Goal: Find specific page/section: Find specific page/section

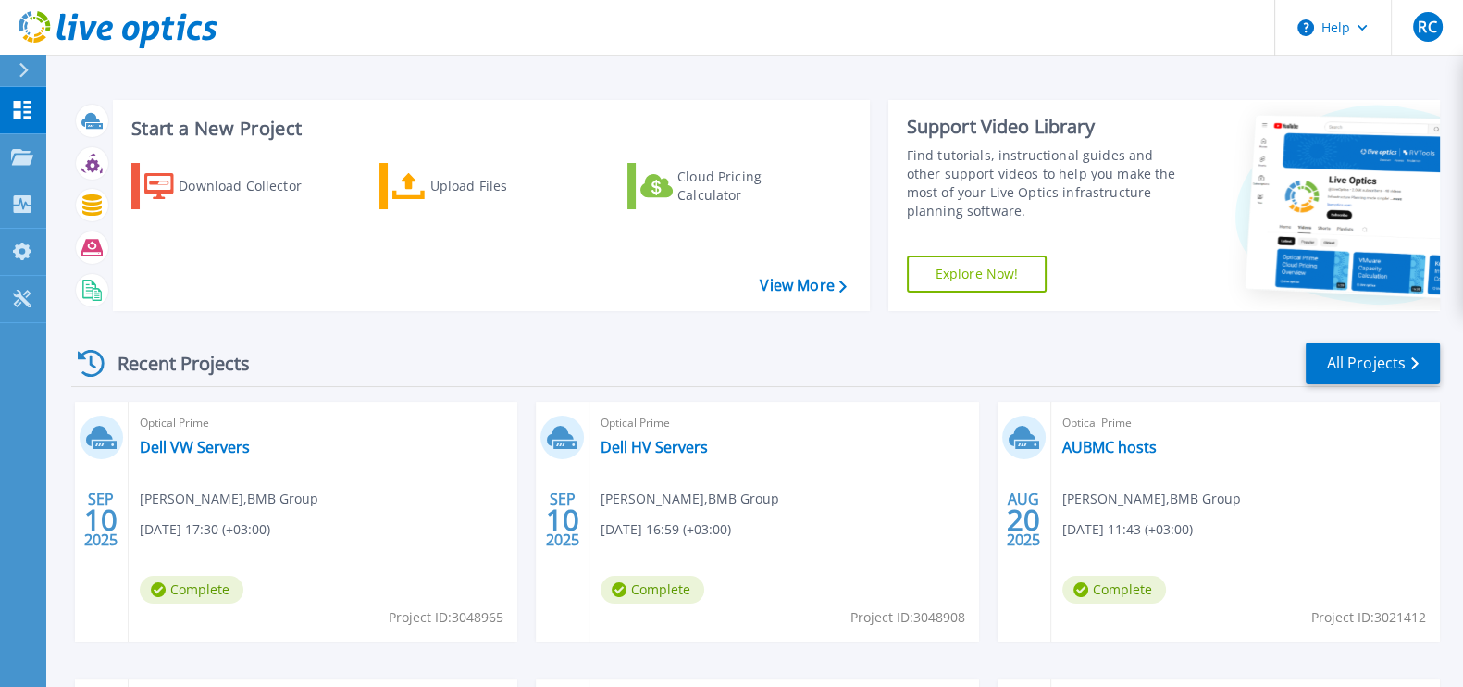
click at [23, 73] on icon at bounding box center [23, 70] width 9 height 15
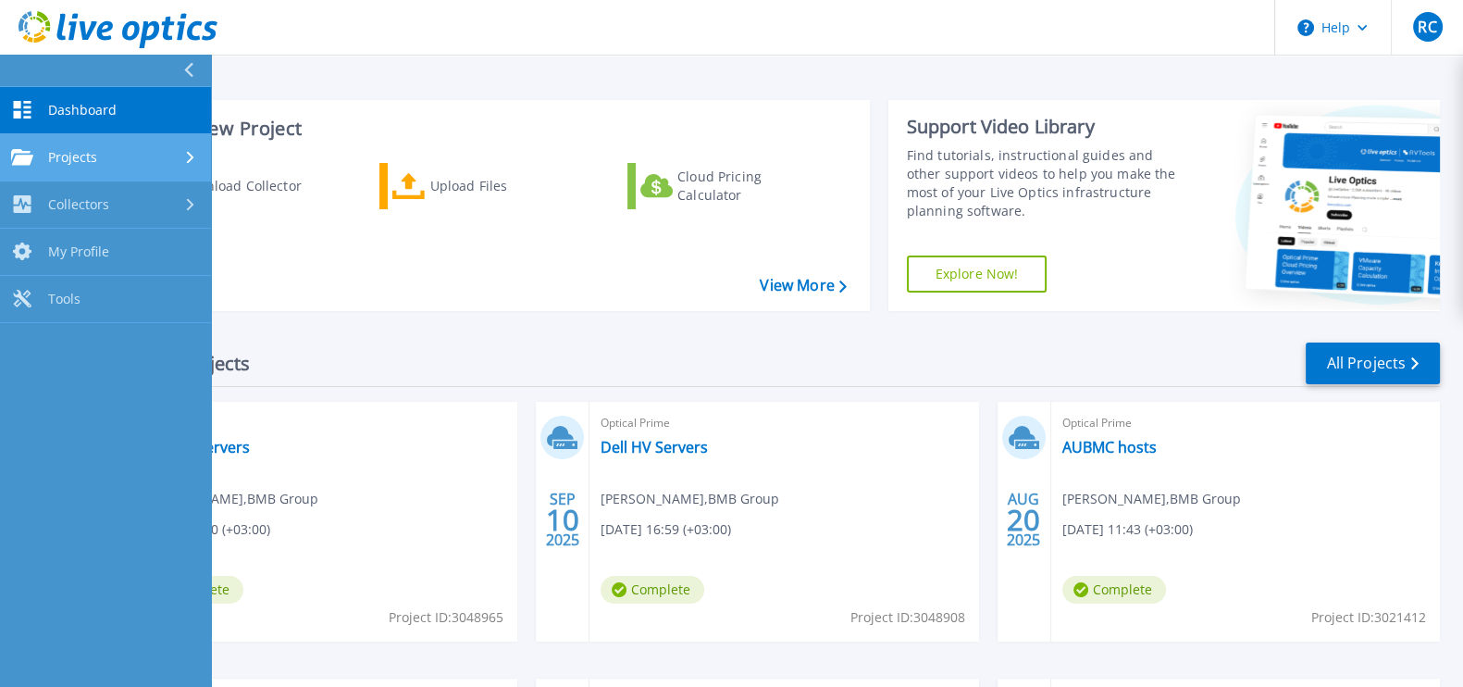
click at [56, 167] on link "Projects Projects" at bounding box center [105, 157] width 211 height 47
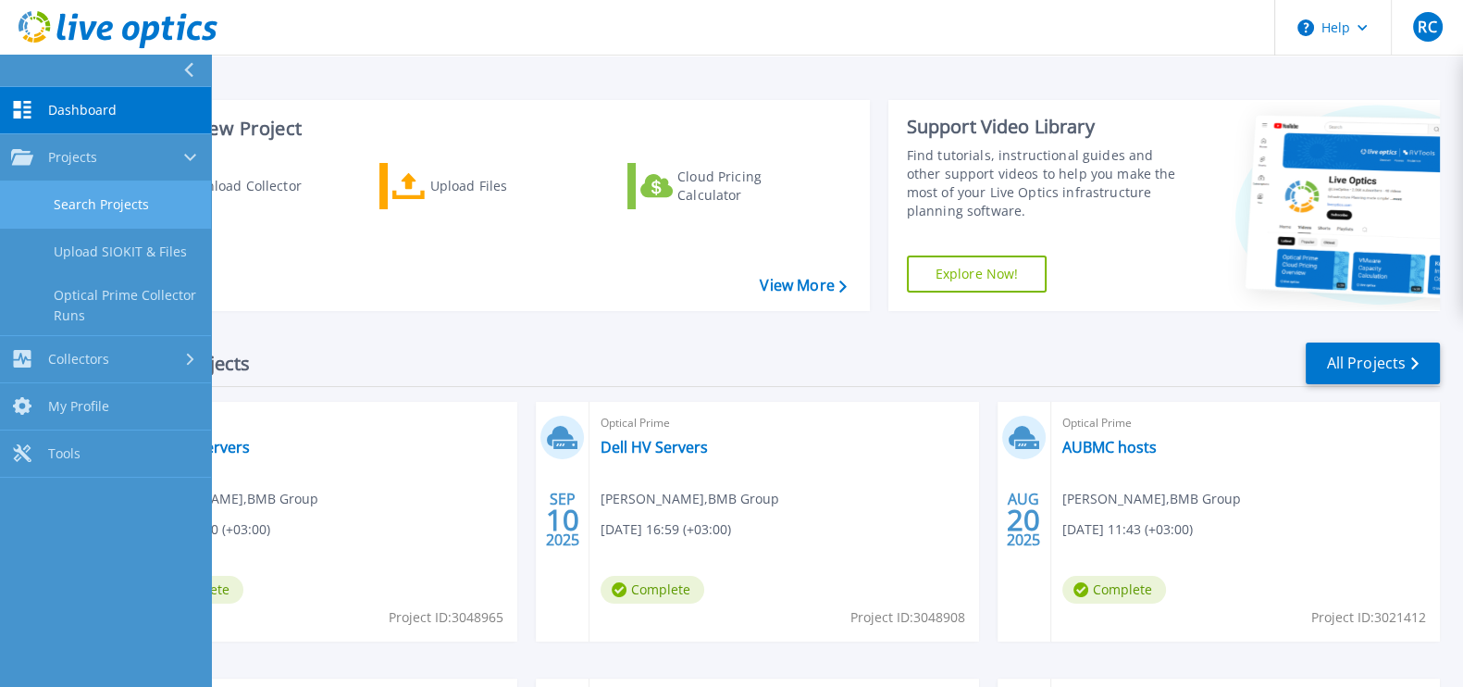
click at [65, 195] on link "Search Projects" at bounding box center [105, 204] width 211 height 47
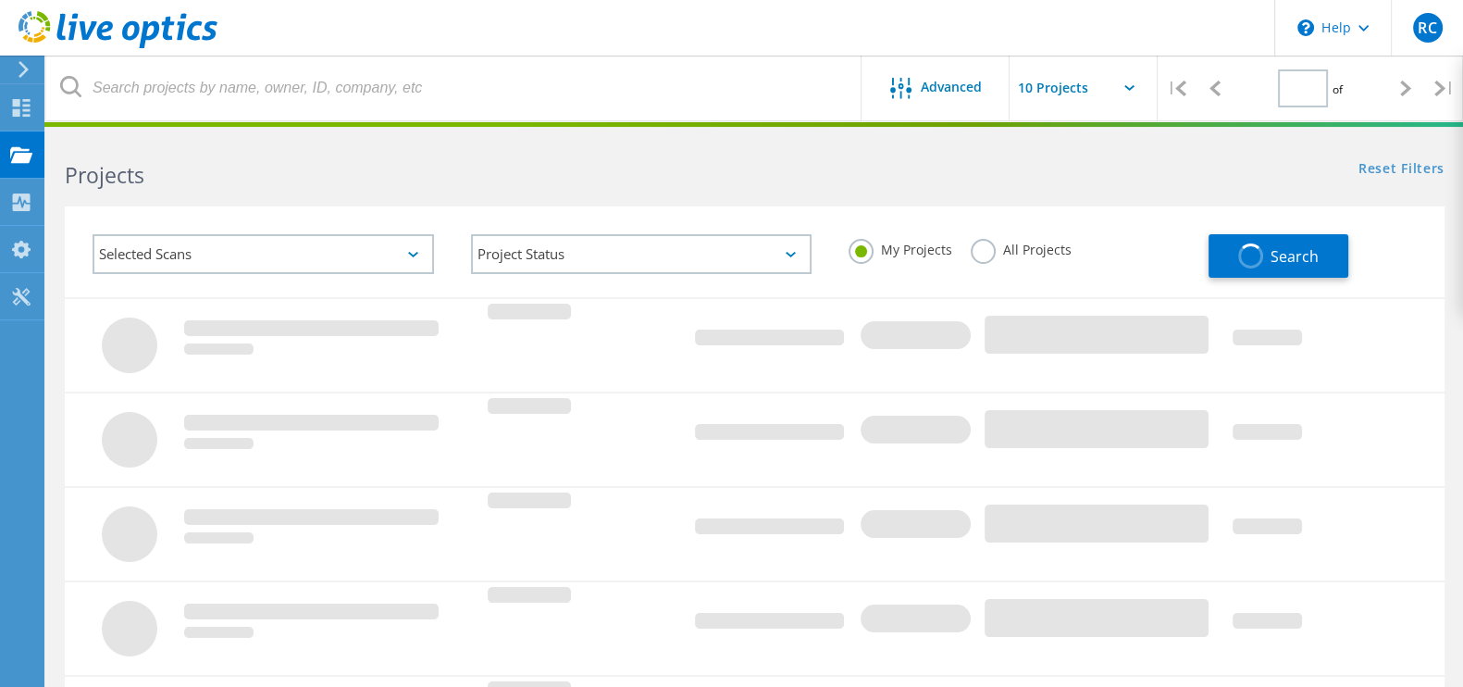
type input "2"
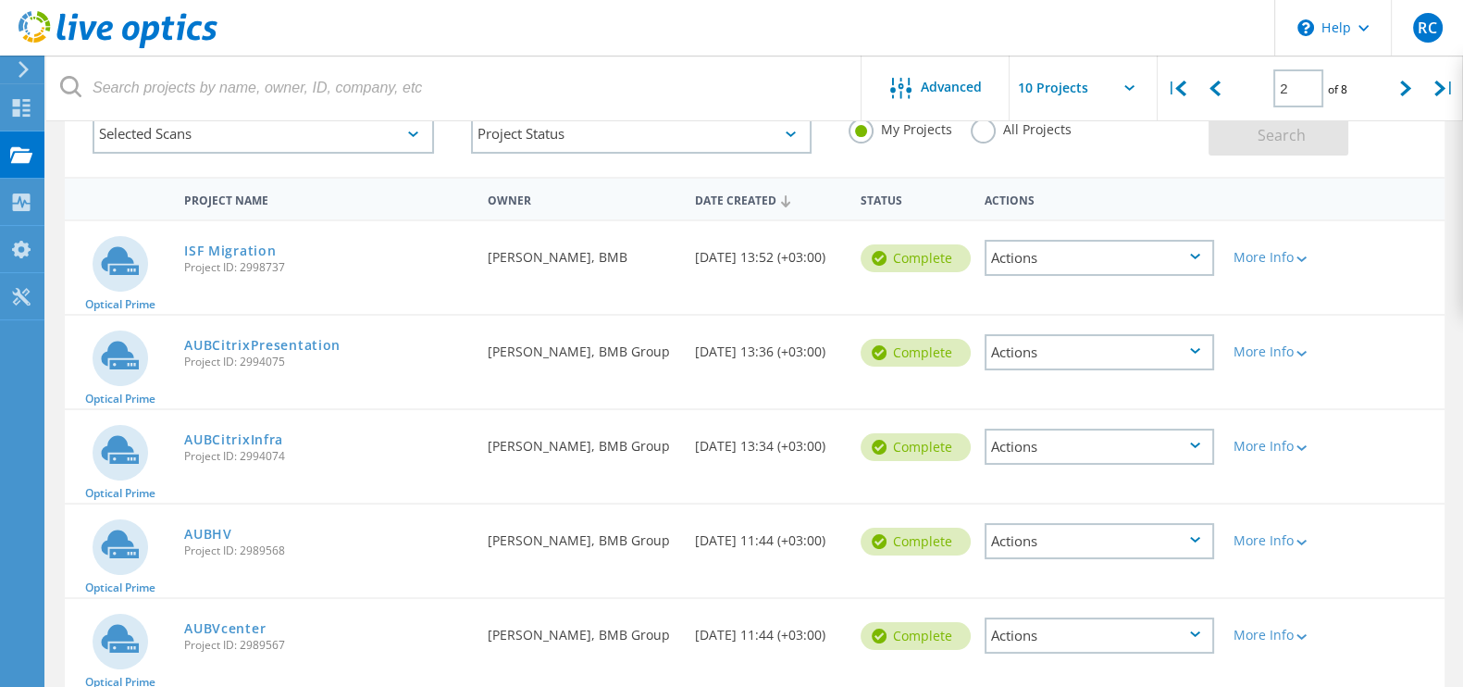
scroll to position [117, 0]
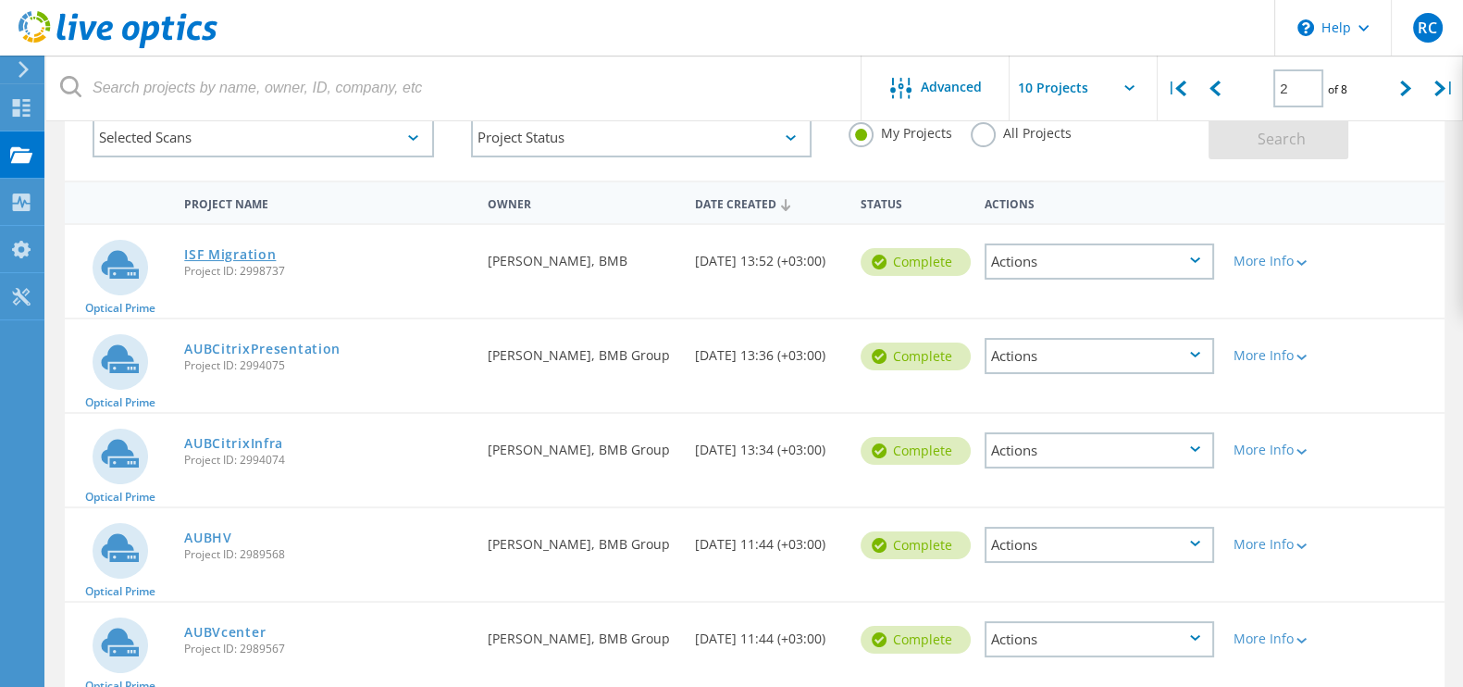
click at [250, 248] on link "ISF Migration" at bounding box center [230, 254] width 92 height 13
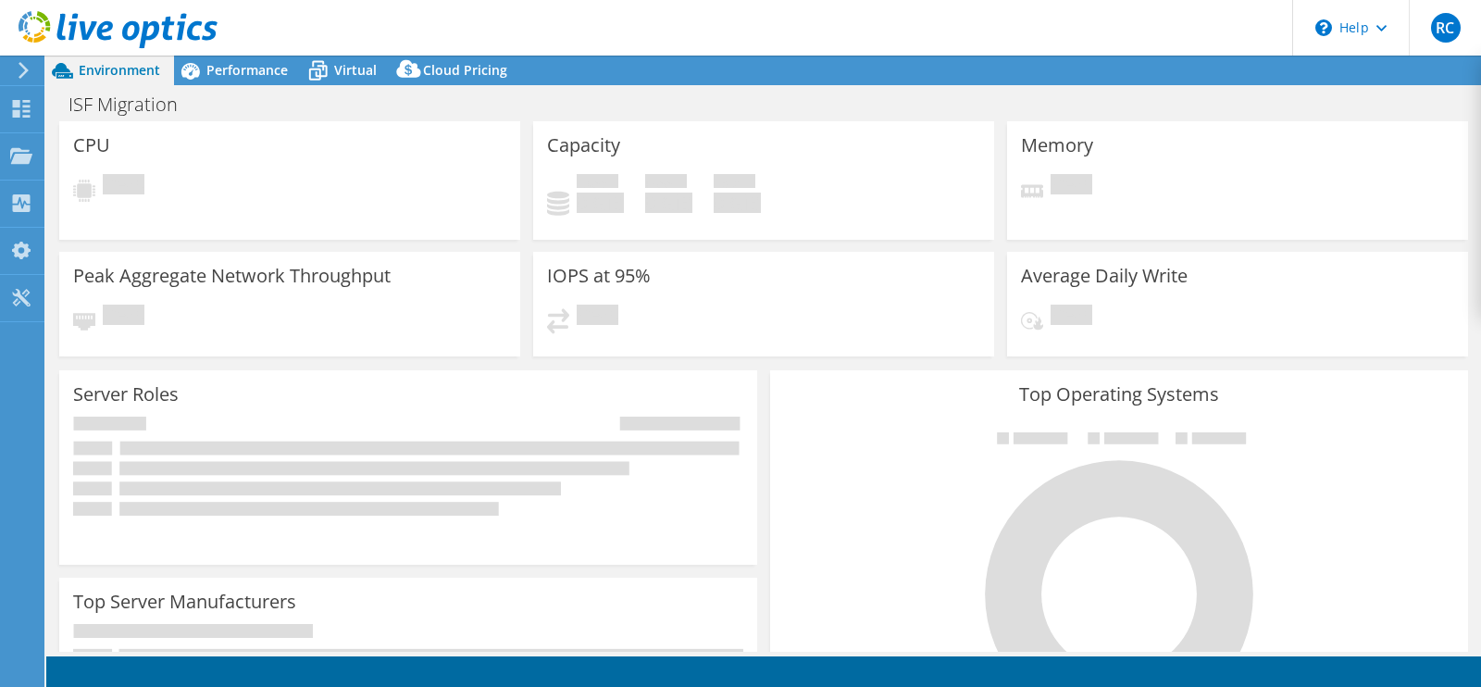
click at [23, 71] on icon at bounding box center [24, 70] width 14 height 17
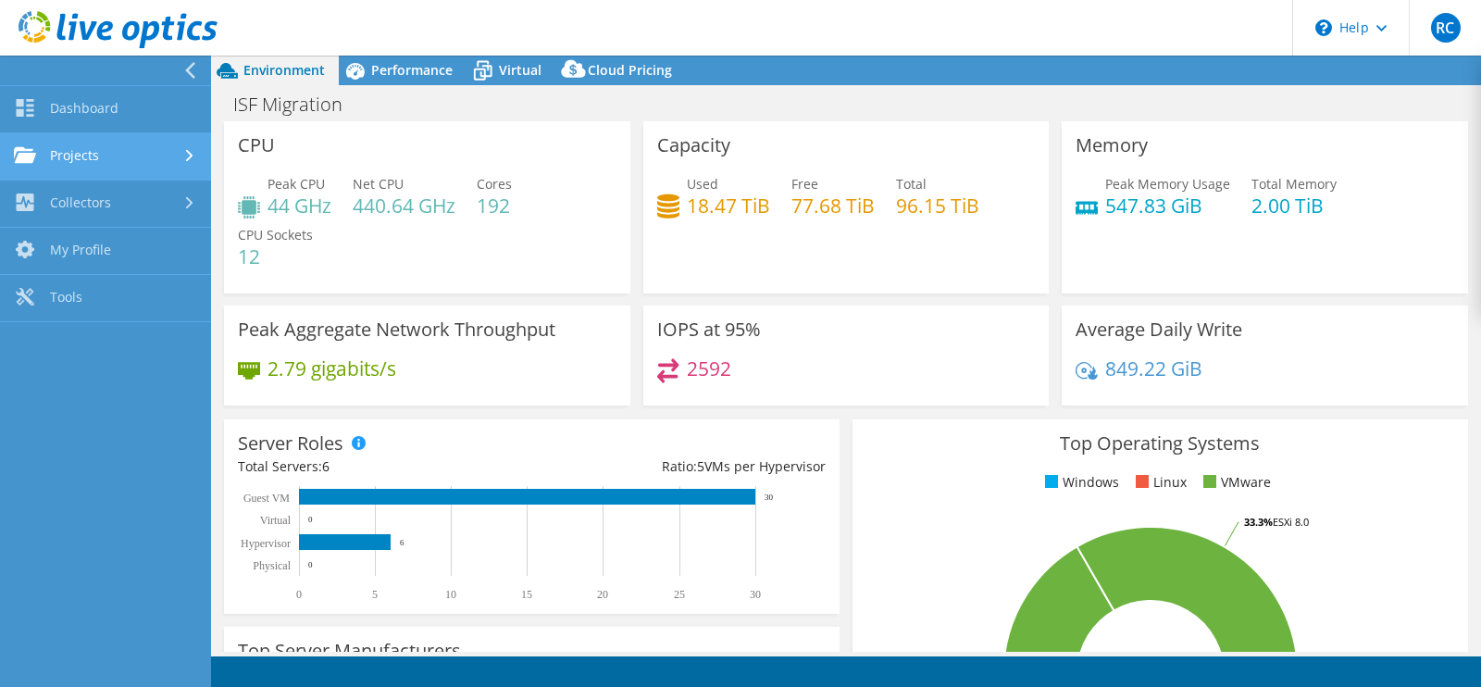
select select "USD"
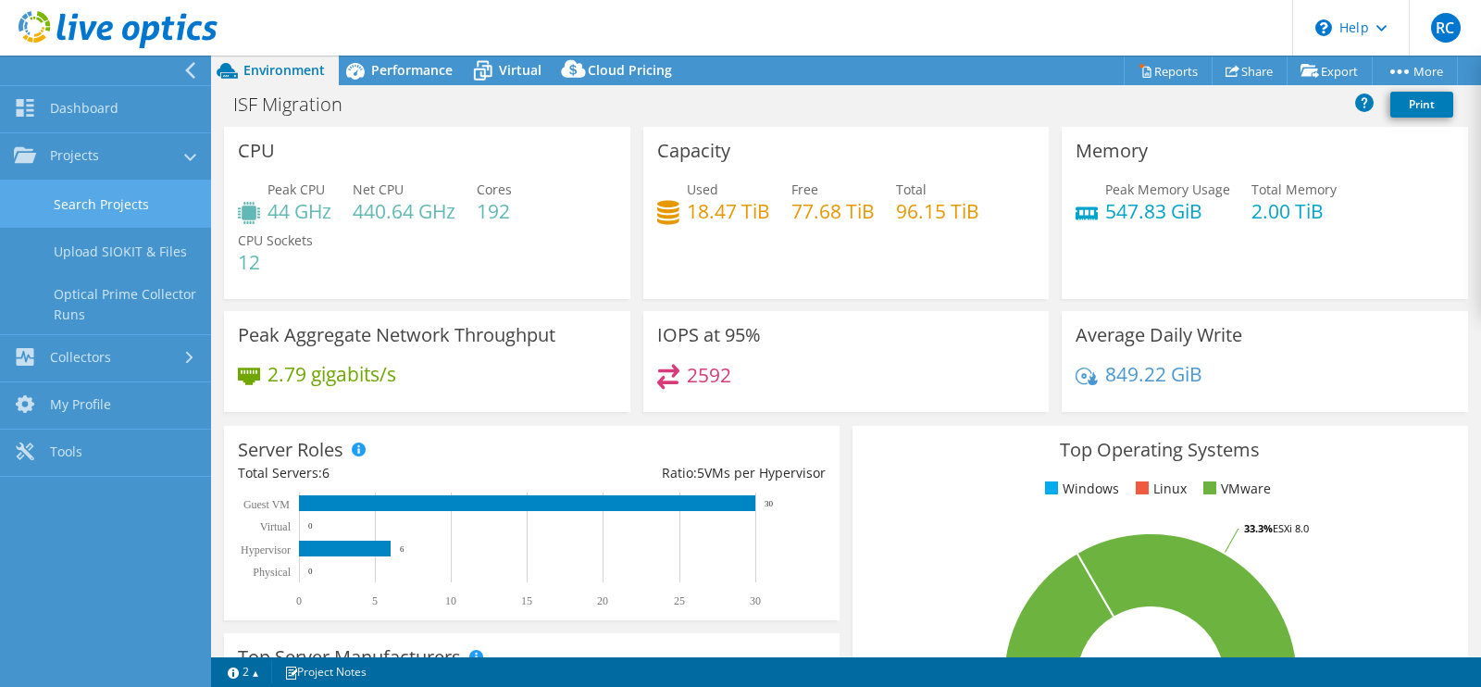
click at [73, 205] on link "Search Projects" at bounding box center [105, 203] width 211 height 47
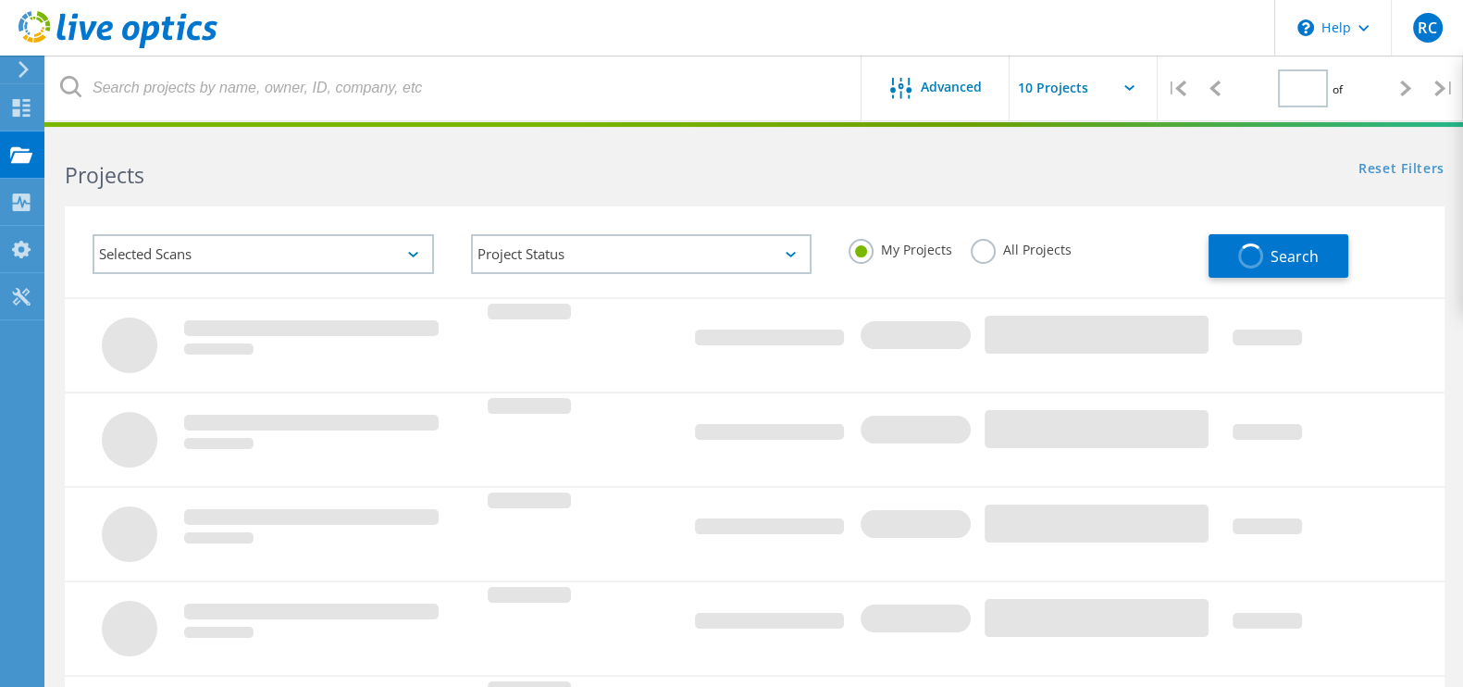
type input "2"
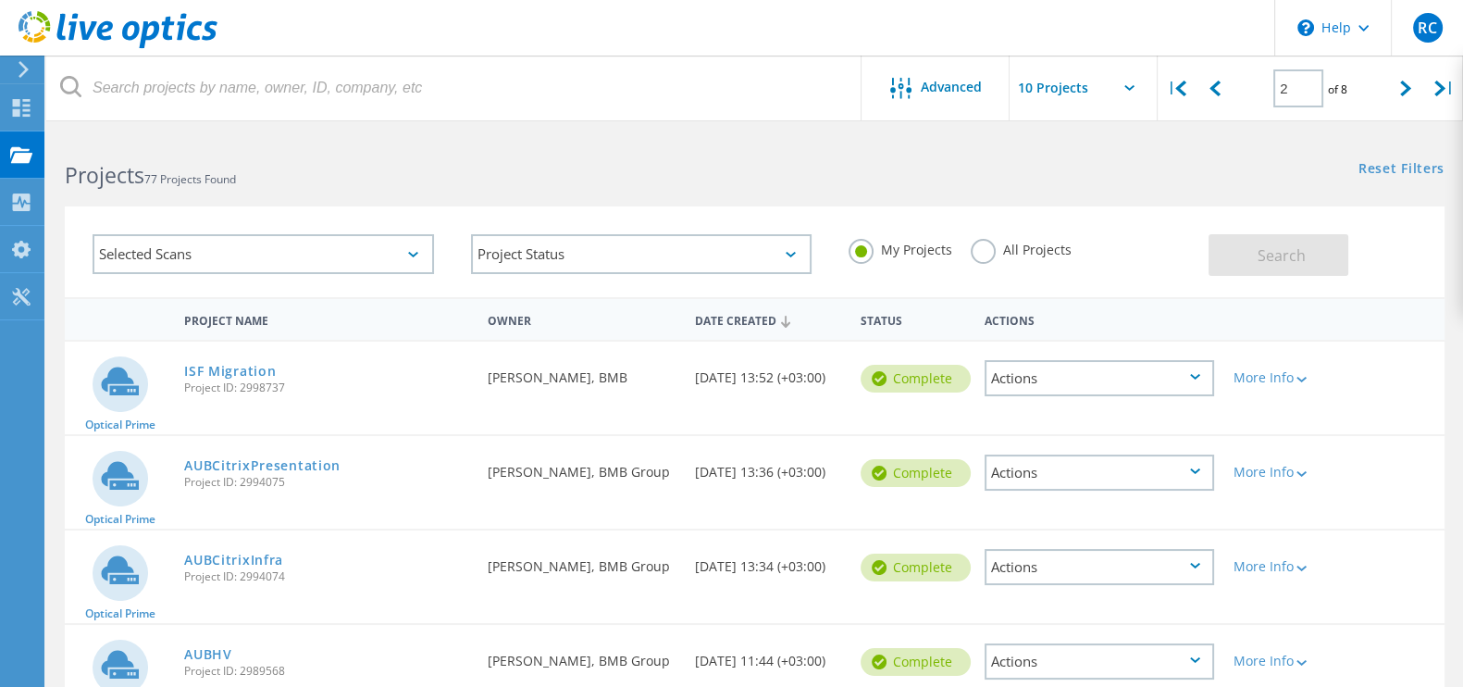
click at [749, 319] on div "Date Created" at bounding box center [769, 319] width 166 height 35
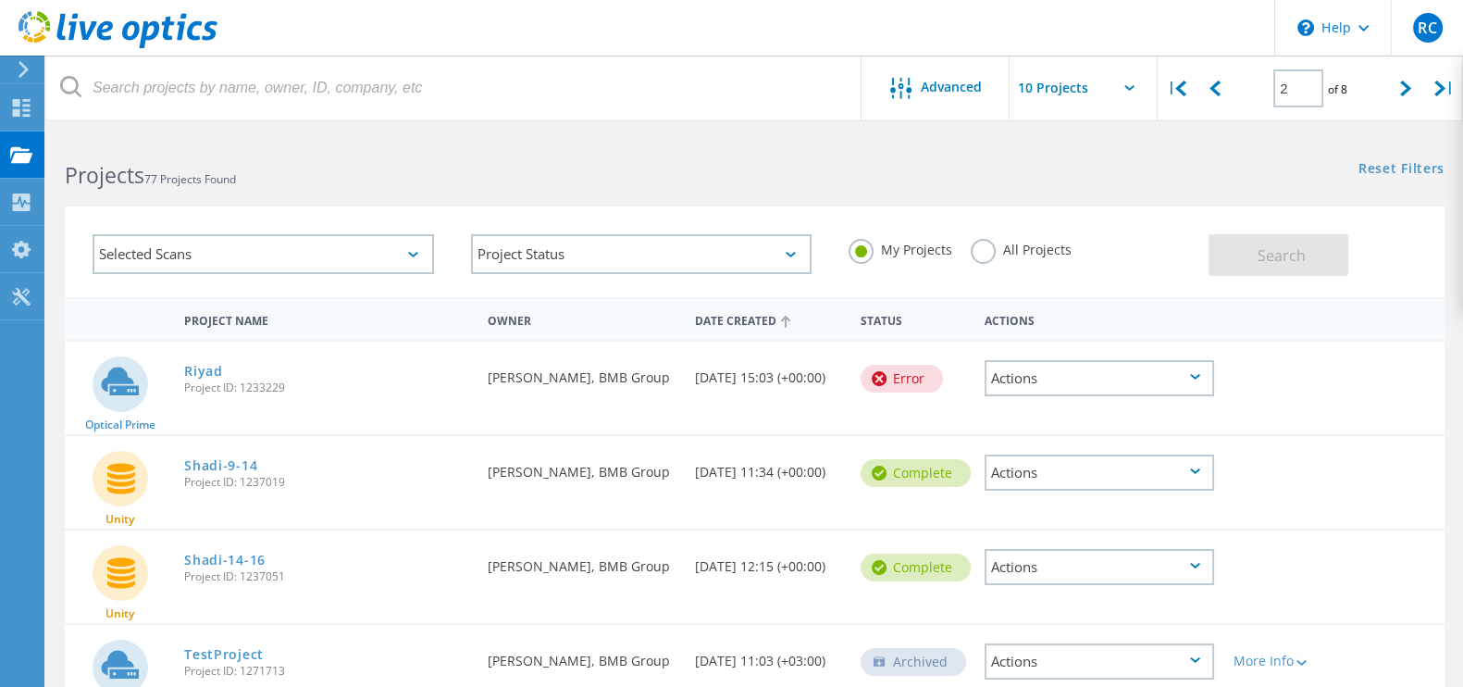
click at [749, 319] on div "Date Created" at bounding box center [769, 319] width 166 height 35
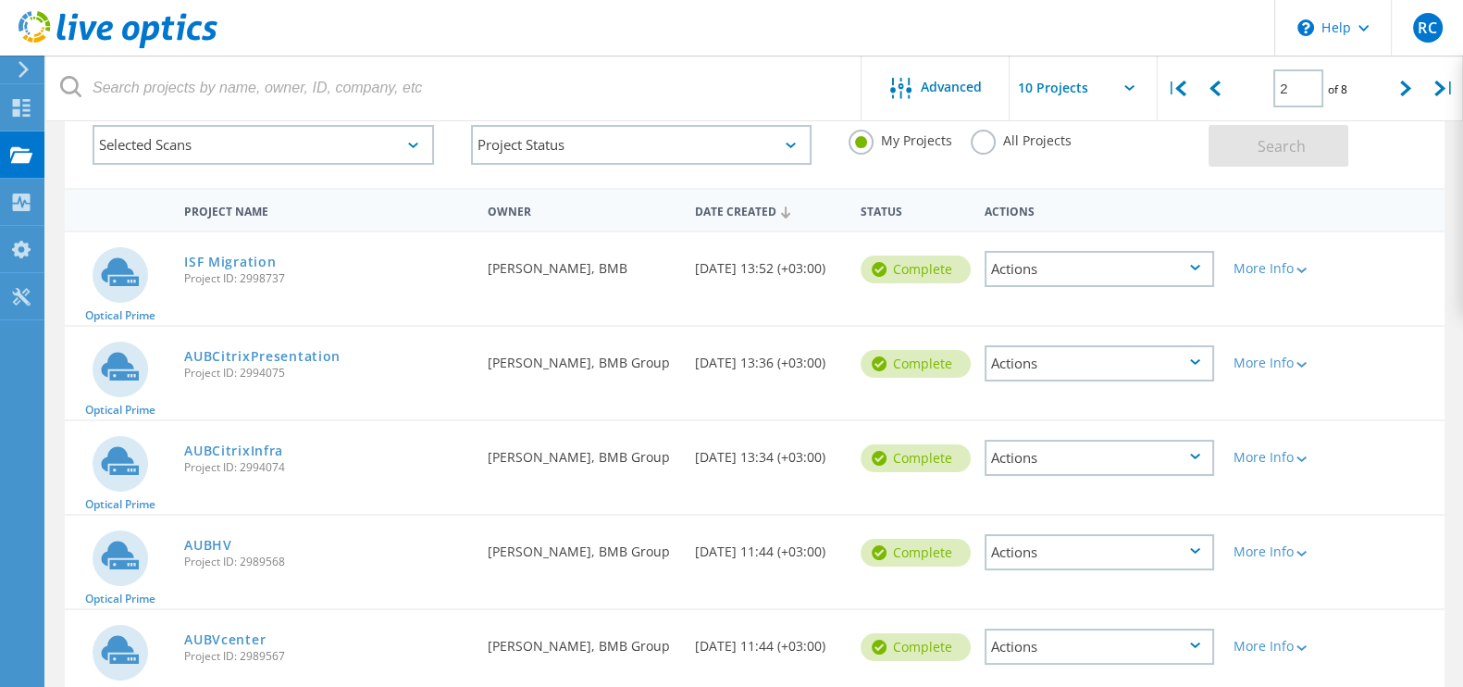
scroll to position [93, 0]
